Goal: Navigation & Orientation: Find specific page/section

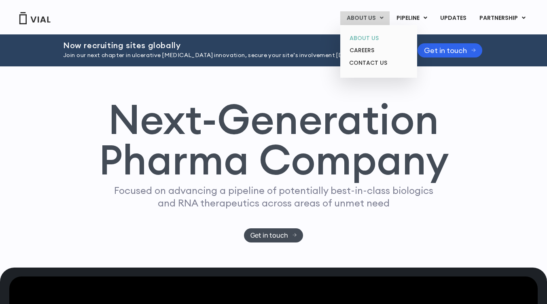
click at [371, 41] on link "ABOUT US" at bounding box center [378, 38] width 71 height 13
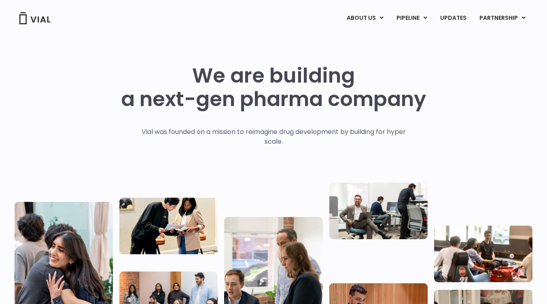
click at [24, 20] on img at bounding box center [35, 18] width 32 height 12
